Goal: Task Accomplishment & Management: Use online tool/utility

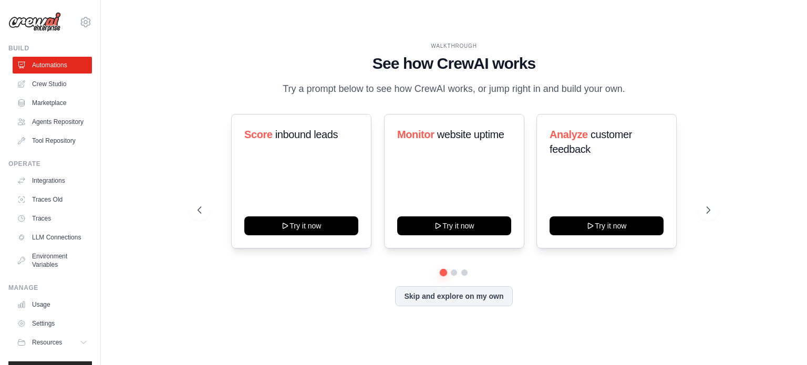
drag, startPoint x: 182, startPoint y: 34, endPoint x: 157, endPoint y: 69, distance: 43.6
click at [157, 69] on div "WALKTHROUGH See how CrewAI works Try a prompt below to see how CrewAI works, or…" at bounding box center [454, 183] width 672 height 344
click at [55, 189] on link "Integrations" at bounding box center [53, 180] width 79 height 17
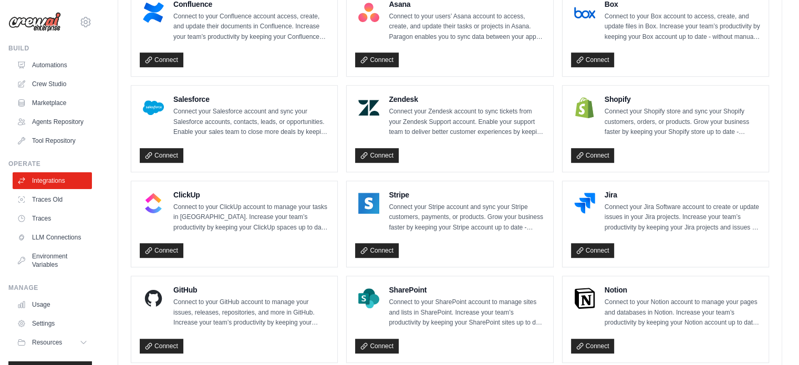
scroll to position [683, 0]
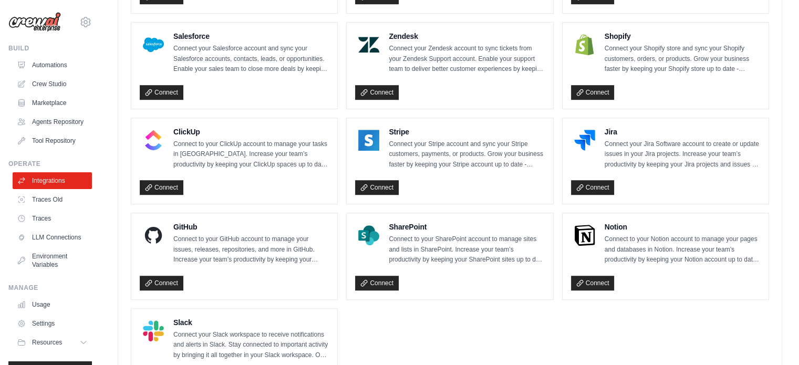
click at [468, 231] on div "SharePoint Connect to your SharePoint account to manage sites and lists in Shar…" at bounding box center [466, 244] width 155 height 44
click at [381, 281] on link "Connect" at bounding box center [377, 283] width 44 height 15
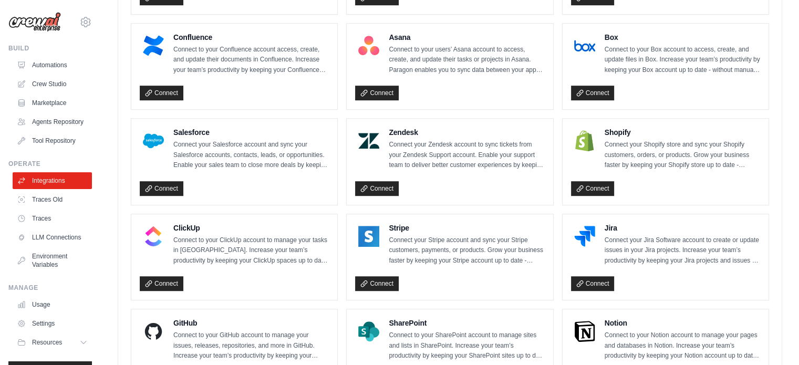
scroll to position [746, 0]
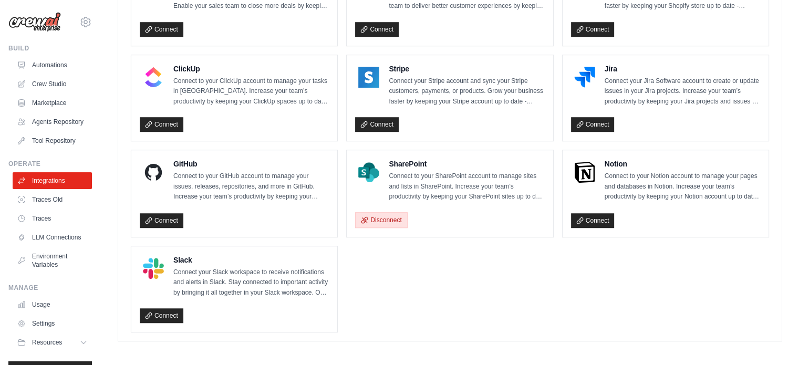
click at [402, 217] on button "Disconnect" at bounding box center [381, 220] width 52 height 16
click at [433, 193] on p "Connect to your SharePoint account to manage sites and lists in SharePoint. Inc…" at bounding box center [466, 186] width 155 height 31
click at [427, 162] on h4 "SharePoint" at bounding box center [466, 164] width 155 height 11
click at [370, 168] on img at bounding box center [368, 172] width 21 height 21
click at [372, 213] on button "Disconnect" at bounding box center [381, 220] width 52 height 16
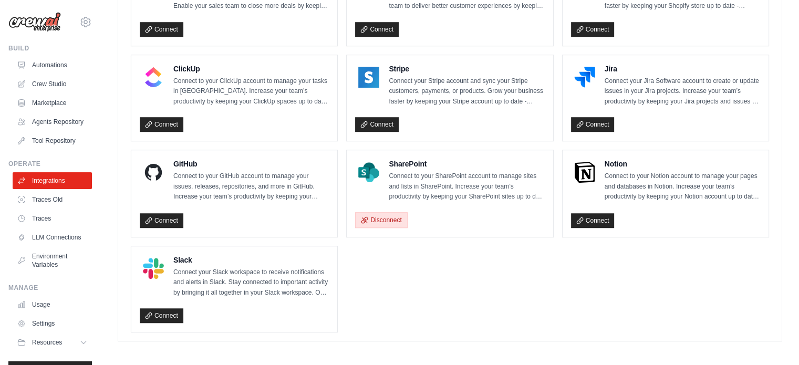
click at [372, 213] on button "Disconnect" at bounding box center [381, 220] width 52 height 16
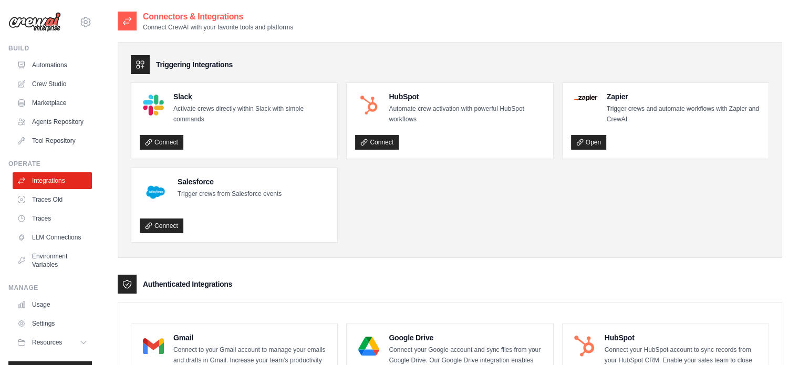
scroll to position [744, 0]
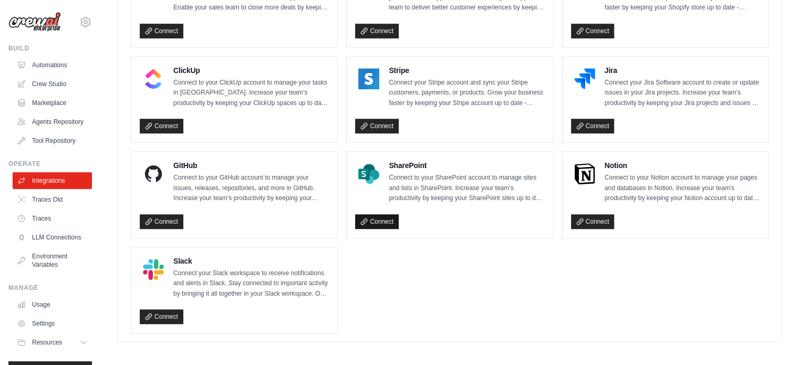
click at [378, 222] on link "Connect" at bounding box center [377, 221] width 44 height 15
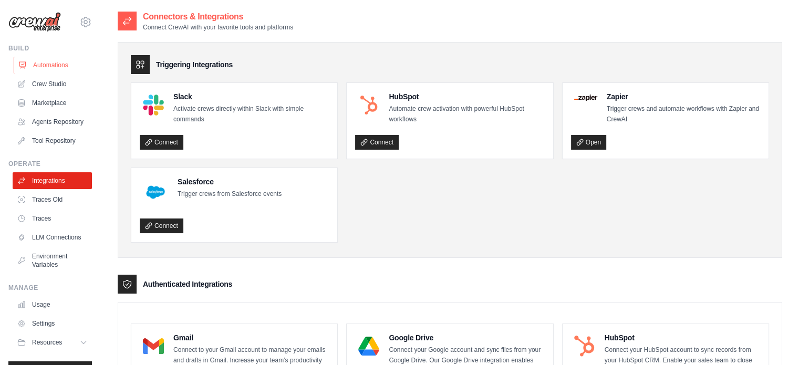
click at [54, 63] on link "Automations" at bounding box center [53, 65] width 79 height 17
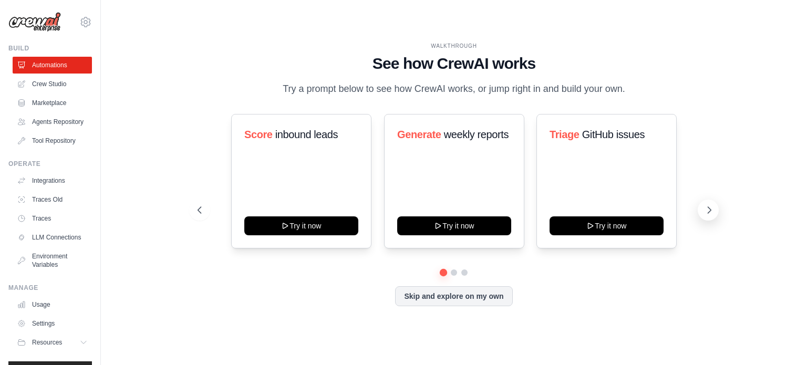
click at [714, 202] on button at bounding box center [707, 210] width 21 height 21
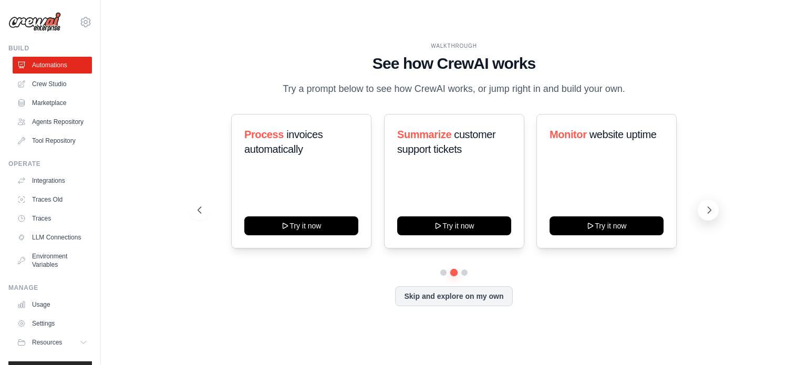
click at [714, 202] on button at bounding box center [707, 210] width 21 height 21
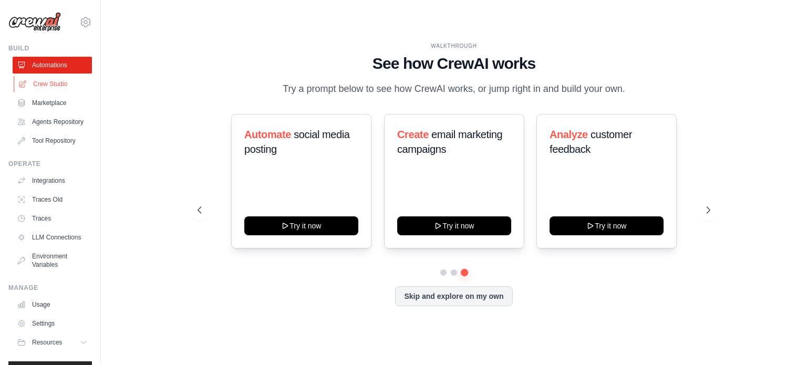
click at [69, 87] on link "Crew Studio" at bounding box center [53, 84] width 79 height 17
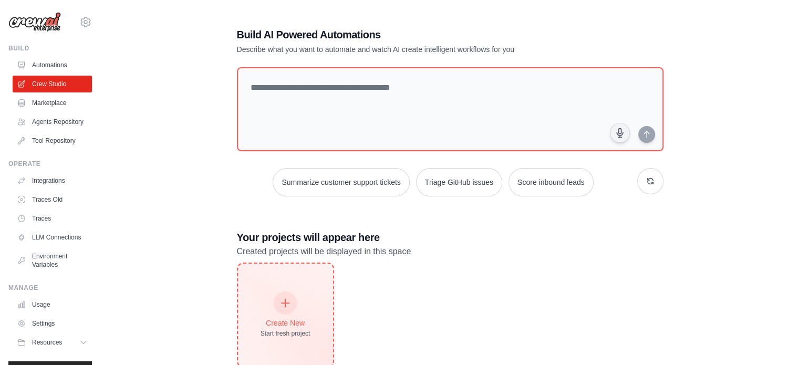
click at [266, 308] on div "Create New Start fresh project" at bounding box center [286, 315] width 50 height 45
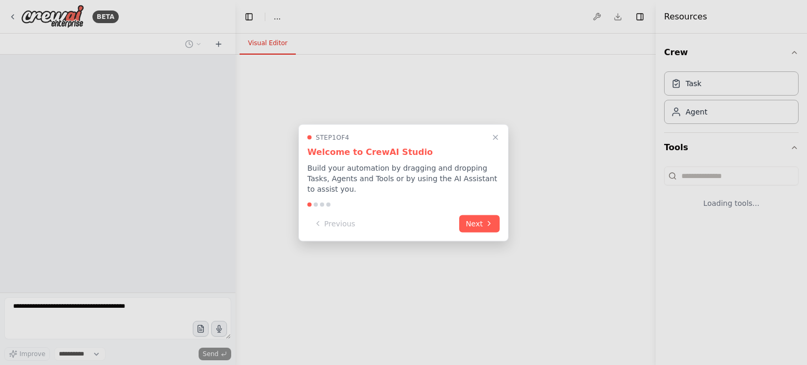
select select "****"
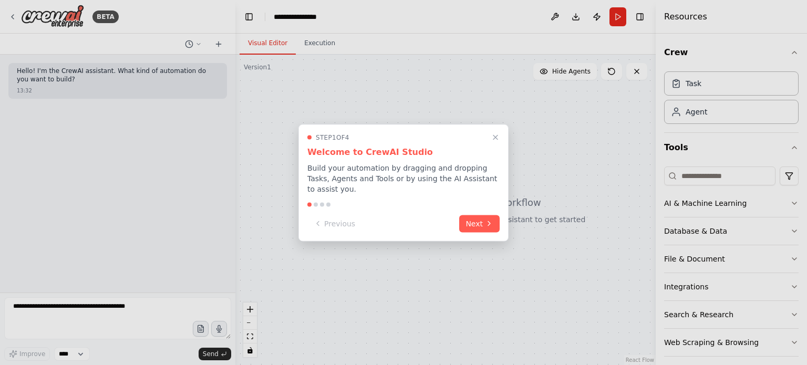
click at [475, 205] on div "Step 1 of 4 Welcome to CrewAI Studio Build your automation by dragging and drop…" at bounding box center [403, 182] width 210 height 117
click at [476, 214] on button "Next" at bounding box center [479, 222] width 40 height 17
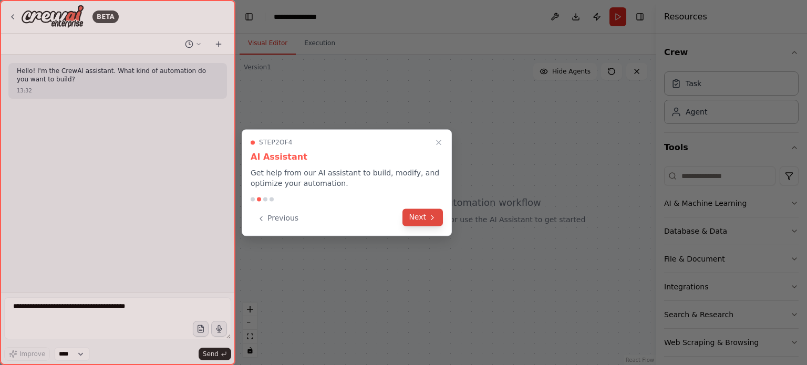
click at [439, 211] on button "Next" at bounding box center [422, 217] width 40 height 17
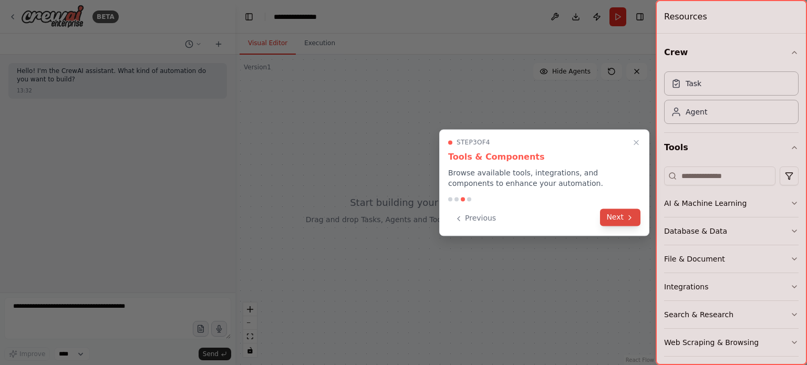
click at [635, 222] on button "Next" at bounding box center [620, 217] width 40 height 17
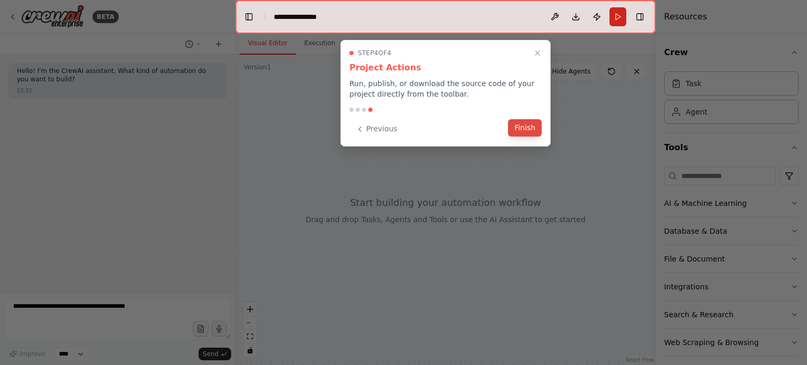
click at [528, 126] on button "Finish" at bounding box center [525, 127] width 34 height 17
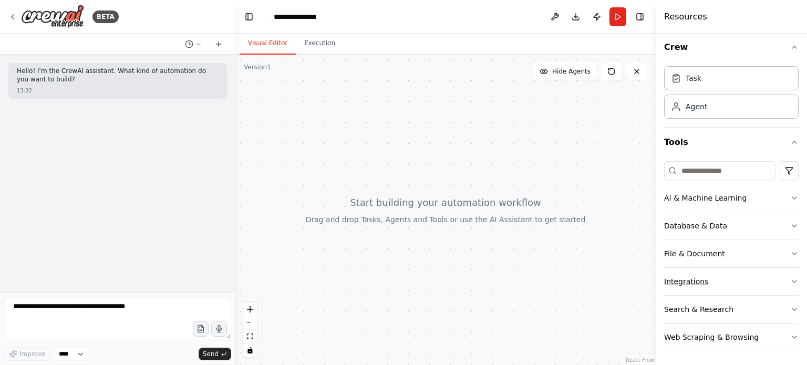
scroll to position [7, 0]
click at [750, 275] on button "Integrations" at bounding box center [731, 279] width 134 height 27
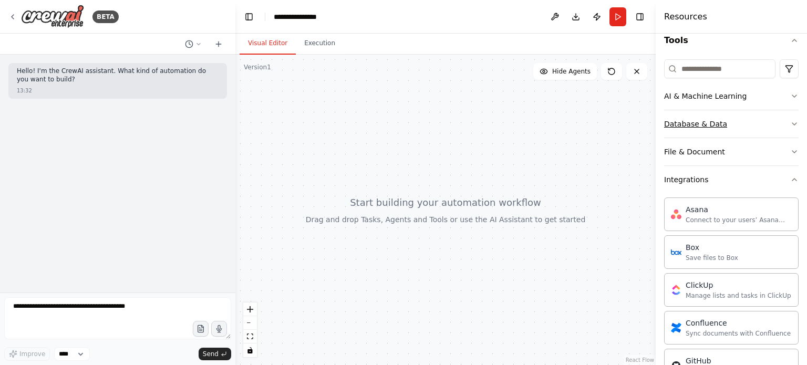
scroll to position [160, 0]
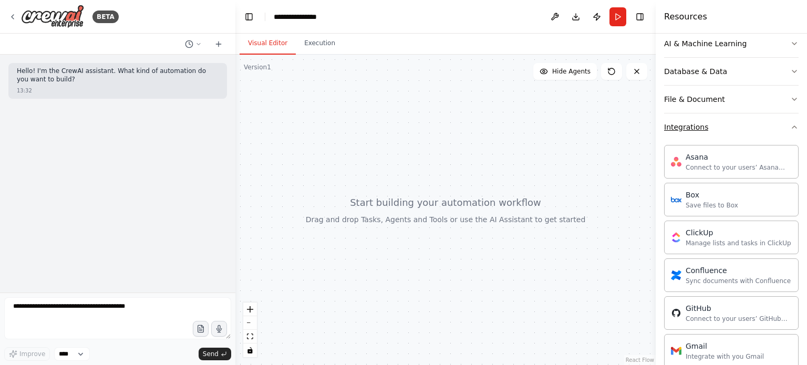
click at [786, 120] on button "Integrations" at bounding box center [731, 126] width 134 height 27
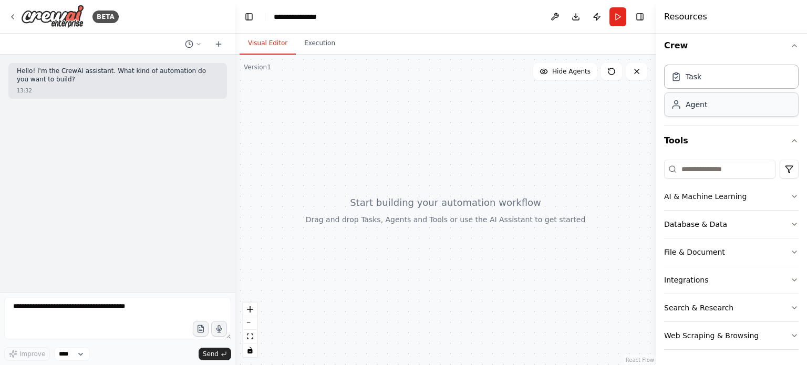
click at [736, 92] on div "Agent" at bounding box center [731, 104] width 134 height 24
click at [741, 102] on div "Agent" at bounding box center [731, 104] width 134 height 24
click at [746, 112] on div "Agent" at bounding box center [731, 104] width 134 height 24
